Goal: Book appointment/travel/reservation

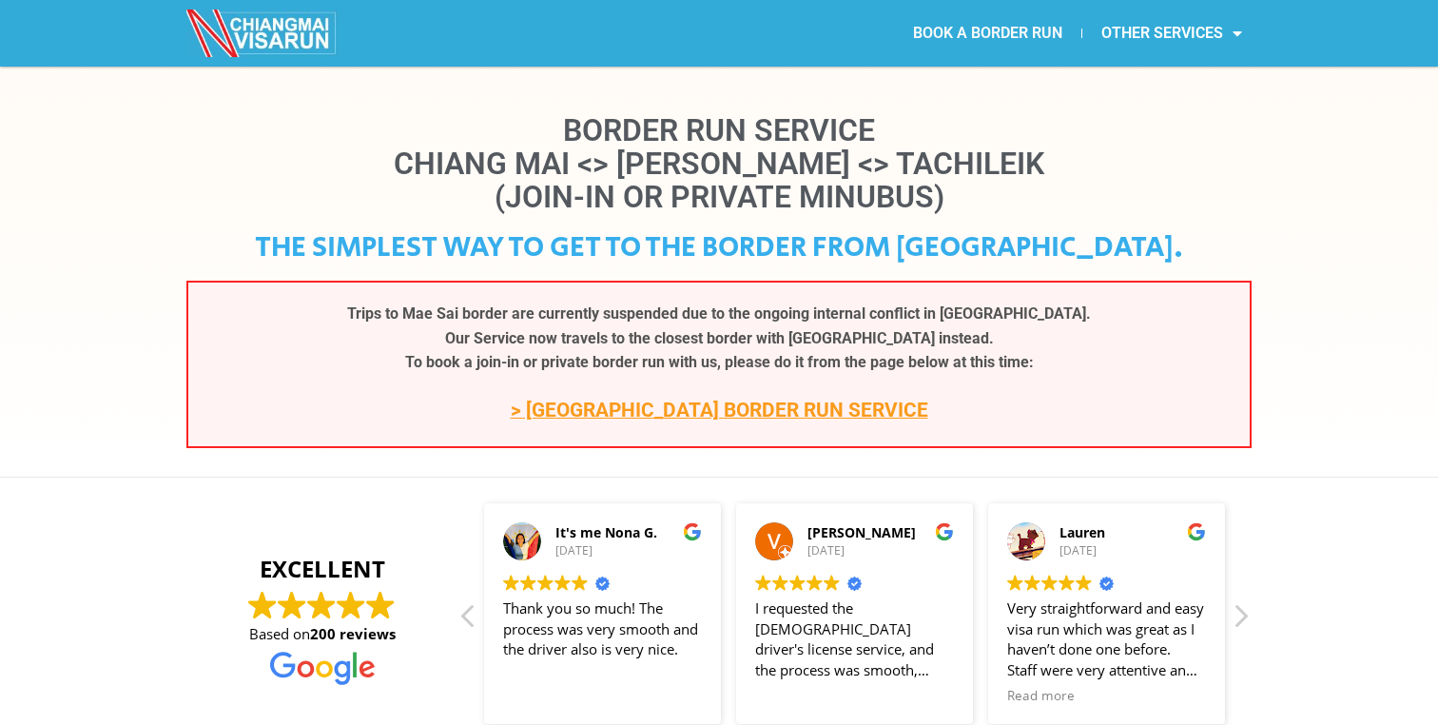
click at [1033, 37] on link "BOOK A BORDER RUN" at bounding box center [987, 33] width 187 height 44
click at [1217, 45] on link "OTHER SERVICES" at bounding box center [1172, 33] width 179 height 44
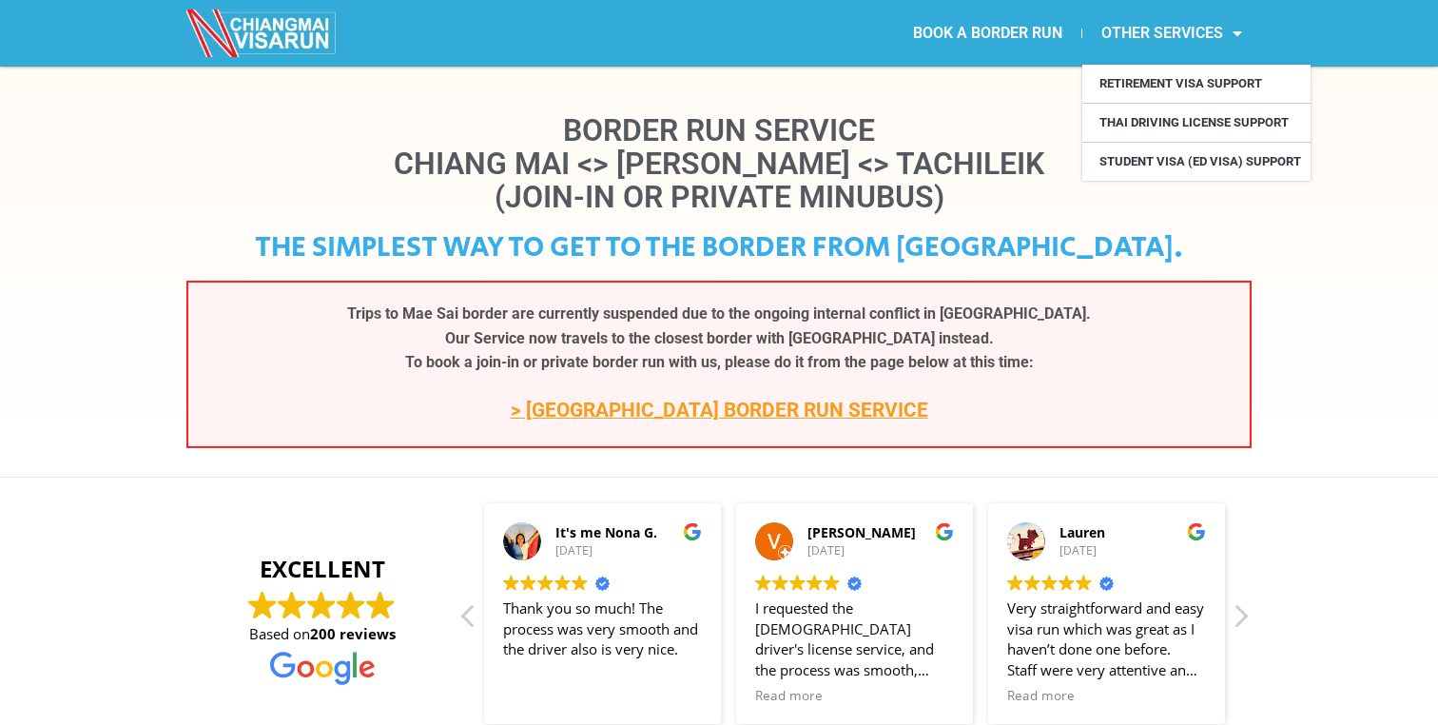
click at [1218, 220] on div "Border Run Service Chiang Mai <> Mae Sai <> Tachileik (Join-In or Private Minub…" at bounding box center [719, 281] width 1084 height 353
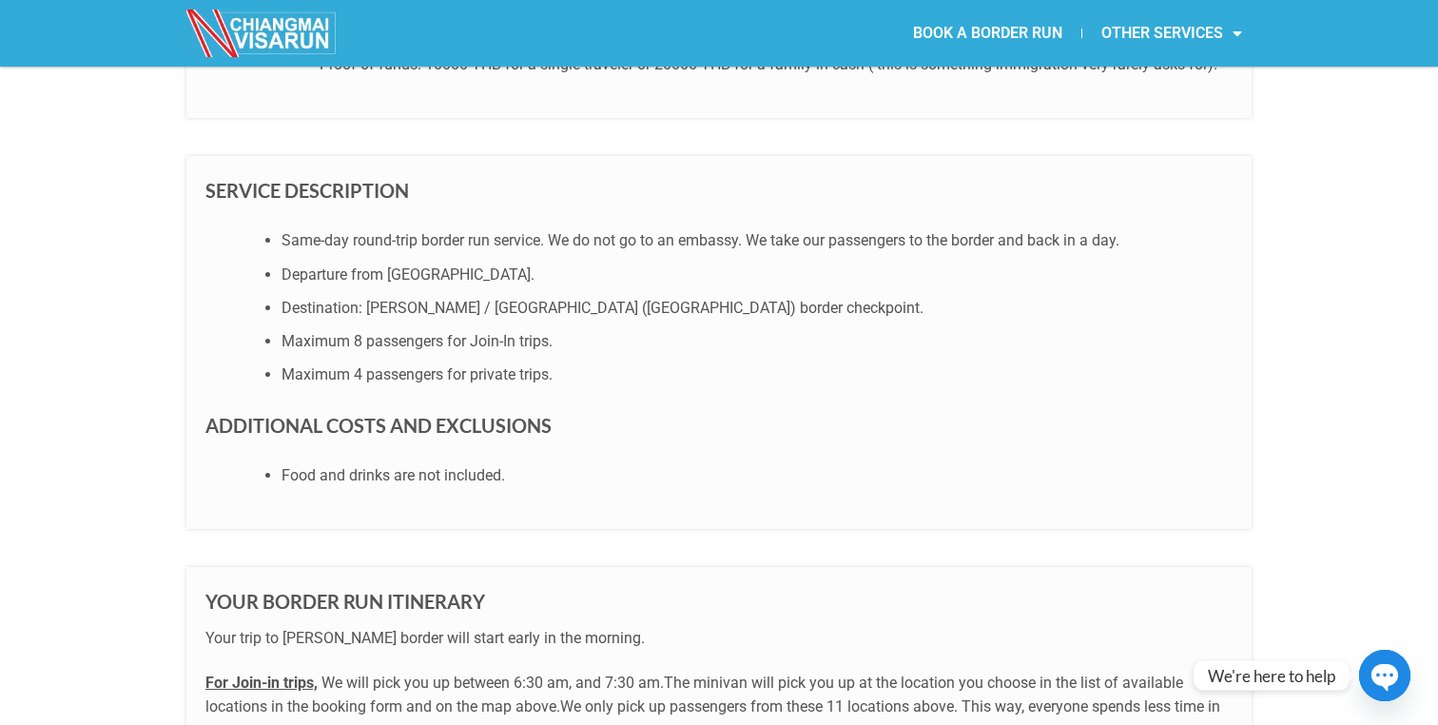
scroll to position [632, 0]
